Goal: Find contact information: Find contact information

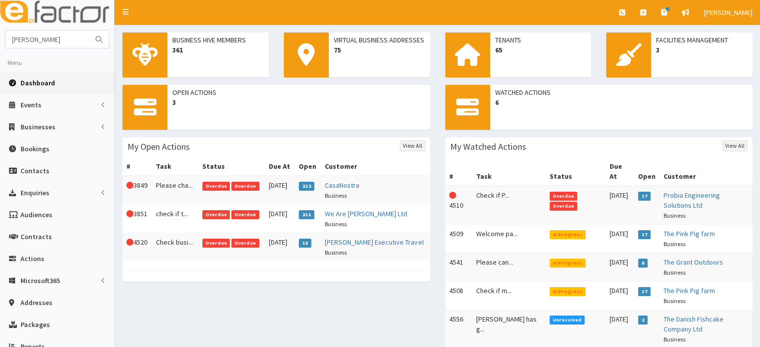
type input "jennie croft"
click at [89, 30] on button "submit" at bounding box center [99, 38] width 20 height 17
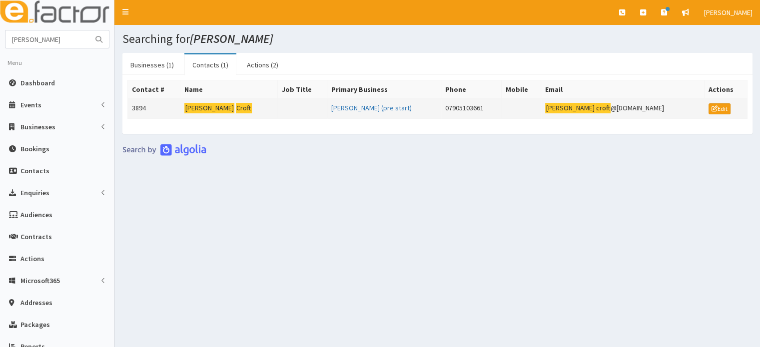
click at [180, 105] on td "3894" at bounding box center [154, 109] width 52 height 20
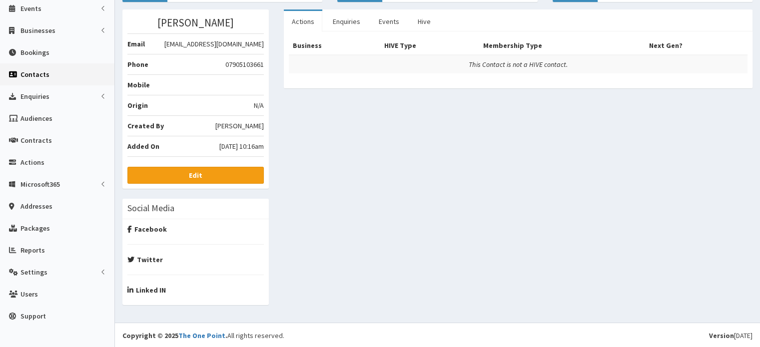
scroll to position [2, 0]
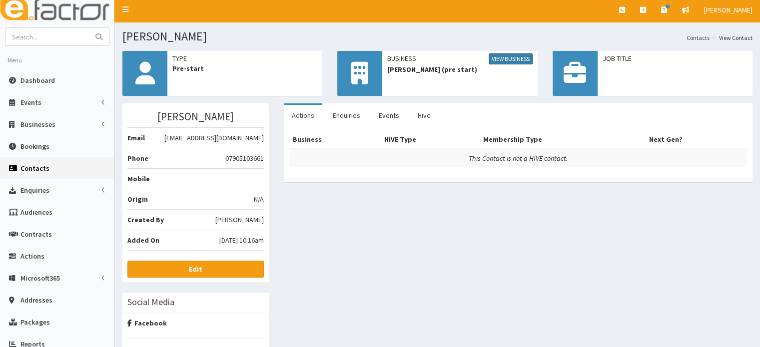
click at [526, 56] on link "View Business" at bounding box center [510, 58] width 44 height 11
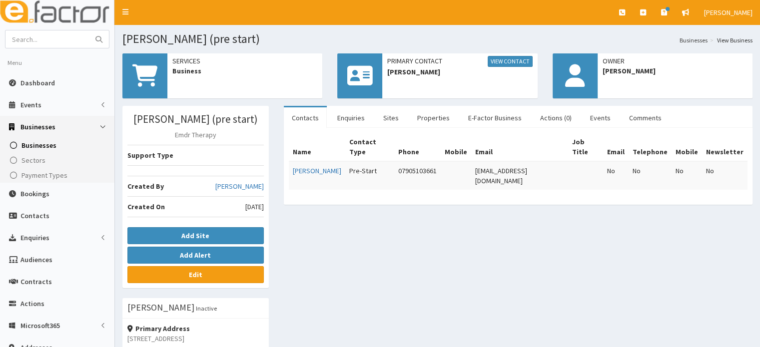
scroll to position [109, 0]
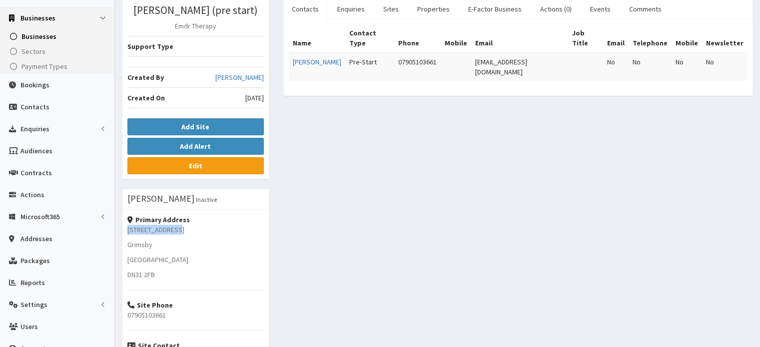
drag, startPoint x: 192, startPoint y: 229, endPoint x: 124, endPoint y: 227, distance: 68.4
click at [124, 227] on div "Primary Address [STREET_ADDRESS] [STREET_ADDRESS] Site Phone 07905103661 Site C…" at bounding box center [195, 298] width 146 height 176
copy p "[STREET_ADDRESS]"
drag, startPoint x: 168, startPoint y: 247, endPoint x: 122, endPoint y: 241, distance: 46.9
click at [122, 241] on div "[PERSON_NAME] (pre start) Emdr Therapy Support Type Created By [PERSON_NAME] Cr…" at bounding box center [195, 224] width 161 height 454
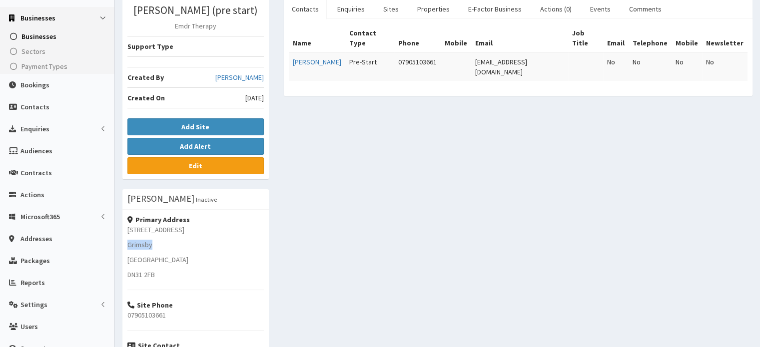
copy p "Grimsby"
drag, startPoint x: 204, startPoint y: 254, endPoint x: 151, endPoint y: 253, distance: 53.0
click at [151, 253] on div "Primary Address [STREET_ADDRESS] [STREET_ADDRESS] Site Phone 07905103661 Site C…" at bounding box center [195, 298] width 146 height 176
drag, startPoint x: 159, startPoint y: 273, endPoint x: 120, endPoint y: 265, distance: 39.8
click at [120, 265] on div "Jennifer Croft (pre start) Emdr Therapy Support Type Created By Jessica Carring…" at bounding box center [195, 224] width 161 height 454
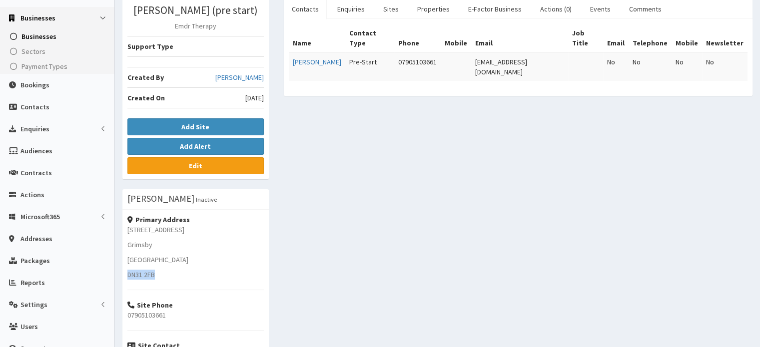
copy p "DN31 2FB"
drag, startPoint x: 172, startPoint y: 317, endPoint x: 124, endPoint y: 315, distance: 48.0
click at [124, 315] on div "Primary Address 55 Sidings Road Grimsby North East Linconshire DN31 2FB Site Ph…" at bounding box center [195, 298] width 146 height 176
copy p "07905103661"
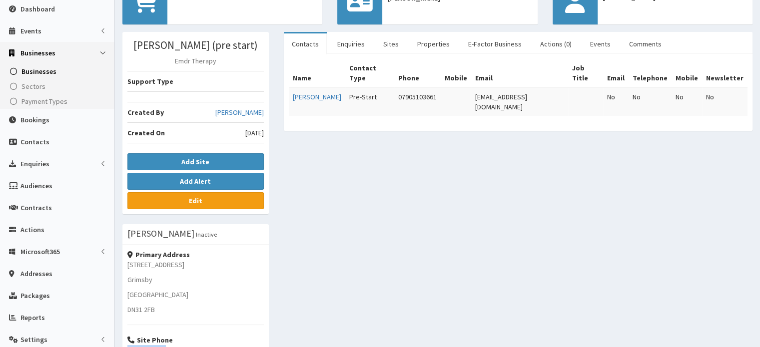
scroll to position [70, 0]
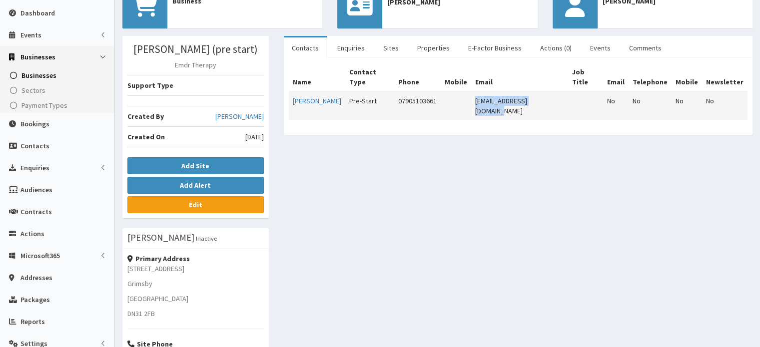
drag, startPoint x: 547, startPoint y: 92, endPoint x: 465, endPoint y: 93, distance: 81.4
click at [465, 93] on tr "Jennie Croft Pre-Start 07905103661 jenniecroft@hotmail.com No No No No" at bounding box center [518, 105] width 458 height 28
copy tr "jenniecroft@hotmail.com"
click at [642, 45] on link "Comments" at bounding box center [645, 47] width 48 height 21
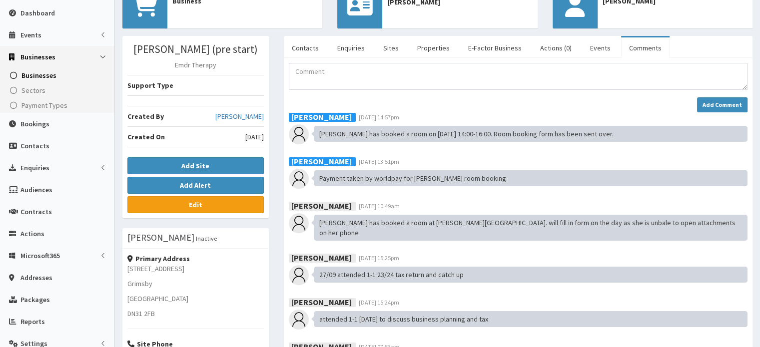
click at [642, 45] on link "Comments" at bounding box center [645, 47] width 48 height 21
click at [39, 13] on span "Dashboard" at bounding box center [37, 12] width 34 height 9
